Goal: Task Accomplishment & Management: Manage account settings

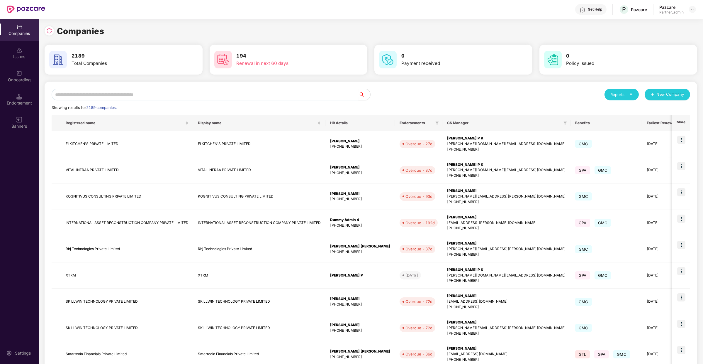
click at [156, 97] on input "text" at bounding box center [205, 95] width 307 height 12
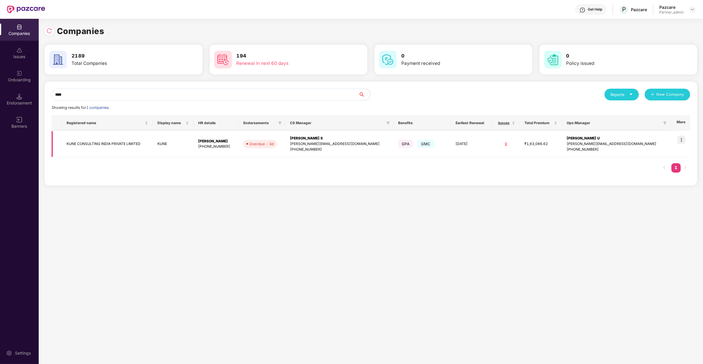
type input "****"
click at [681, 141] on img at bounding box center [682, 140] width 8 height 8
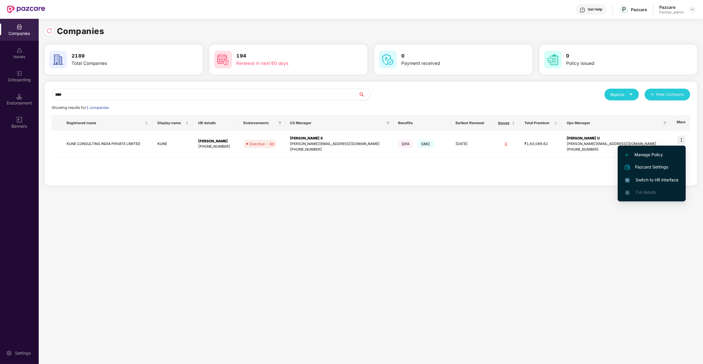
click at [675, 182] on span "Switch to HR interface" at bounding box center [651, 180] width 53 height 6
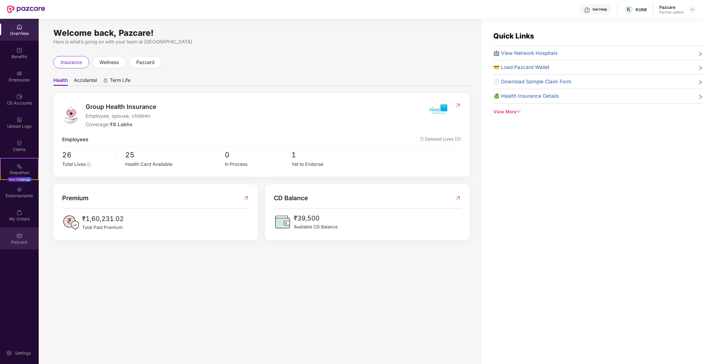
click at [16, 236] on div "Pazcard" at bounding box center [19, 238] width 39 height 22
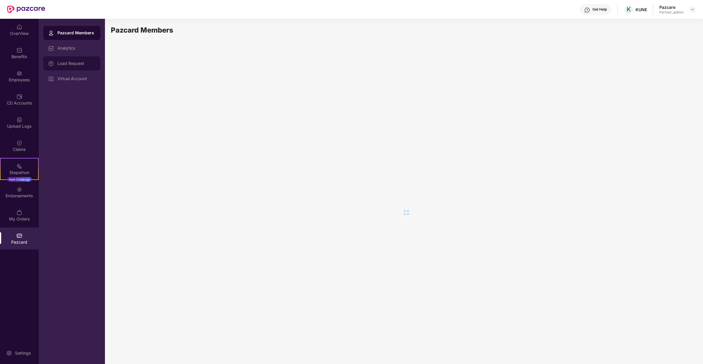
click at [90, 63] on div "Load Request" at bounding box center [76, 63] width 38 height 5
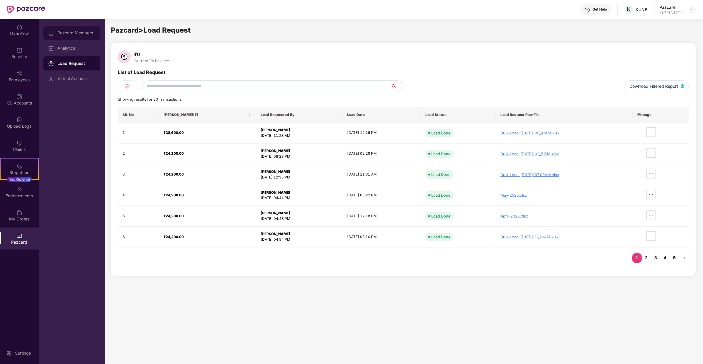
click at [83, 28] on div "Pazcard Members" at bounding box center [71, 33] width 57 height 14
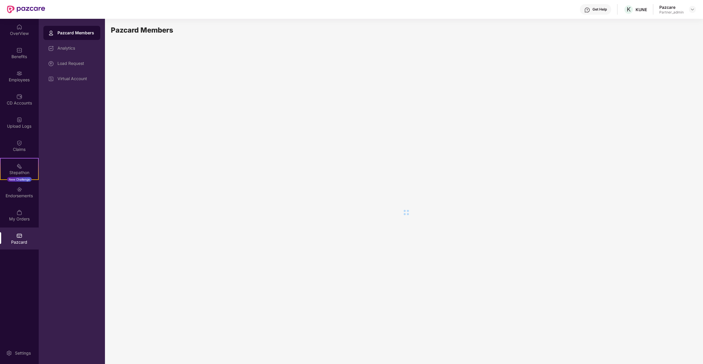
click at [210, 51] on div "Pazcard Members" at bounding box center [403, 190] width 585 height 331
click at [169, 21] on div "Pazcard Members" at bounding box center [403, 190] width 597 height 343
